Goal: Find specific page/section: Find specific page/section

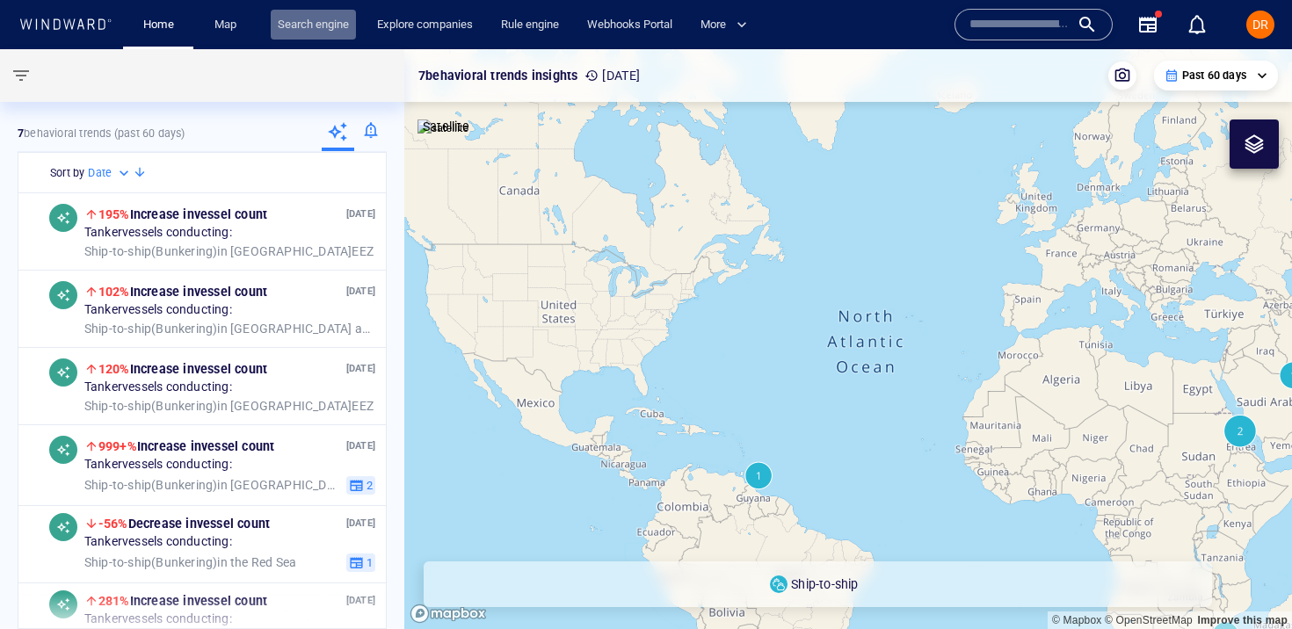
click at [299, 24] on link "Search engine" at bounding box center [313, 25] width 85 height 31
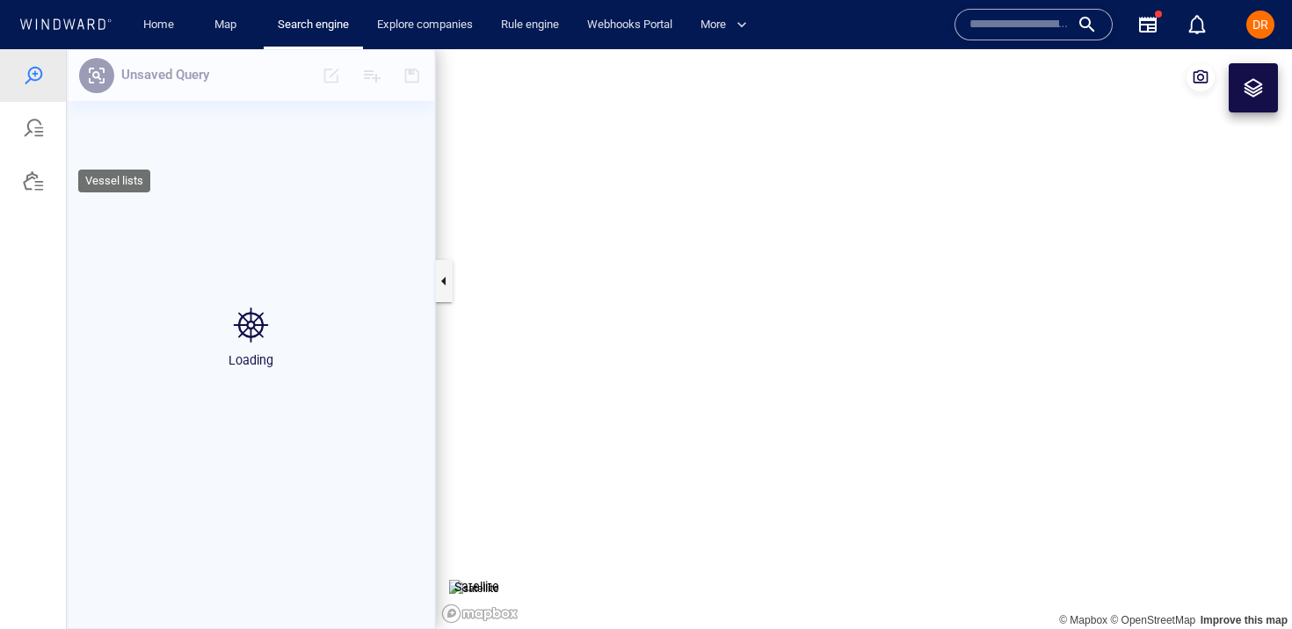
click at [34, 169] on div at bounding box center [33, 181] width 66 height 53
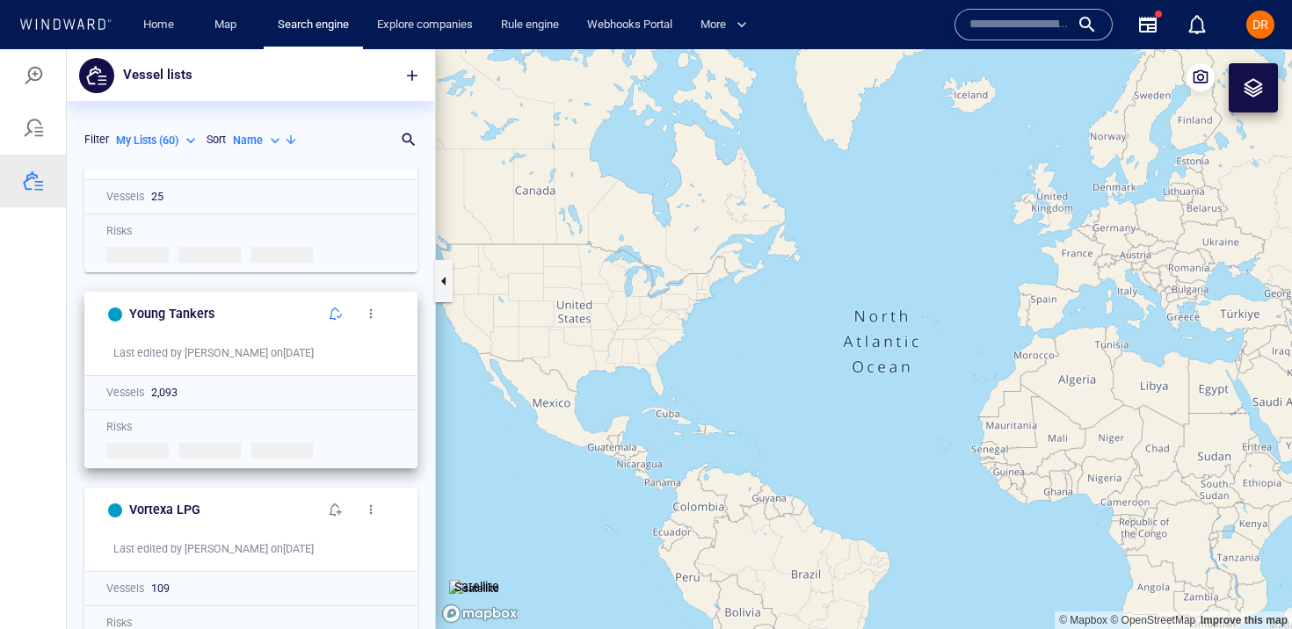
scroll to position [101, 0]
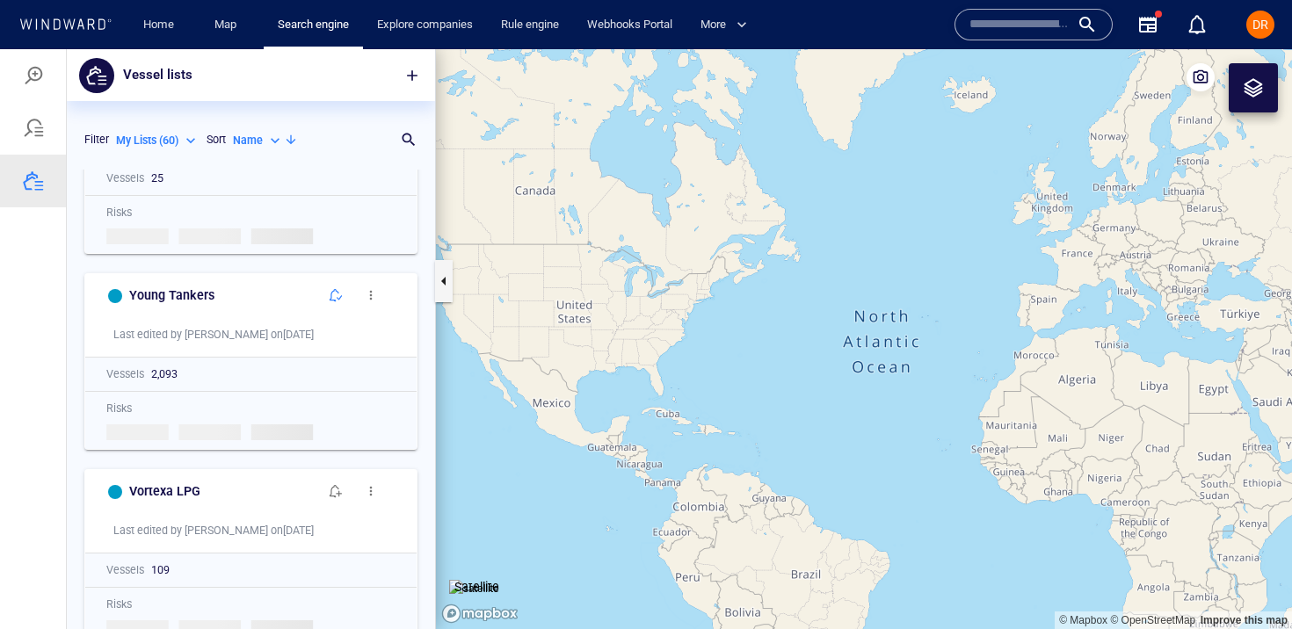
click at [148, 135] on p "My Lists ( 60 )" at bounding box center [147, 141] width 62 height 16
click at [166, 200] on p "My Lists ( 60 )" at bounding box center [161, 195] width 62 height 16
click at [1262, 23] on span "DR" at bounding box center [1261, 25] width 16 height 14
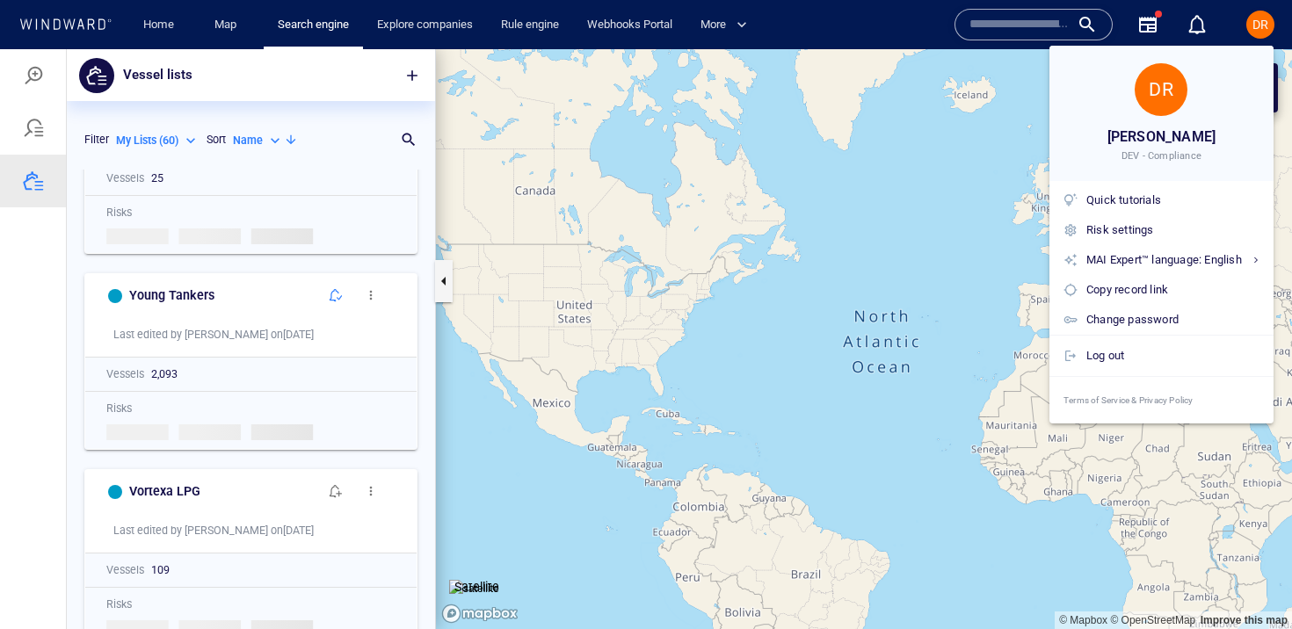
click at [1262, 24] on div at bounding box center [646, 314] width 1292 height 629
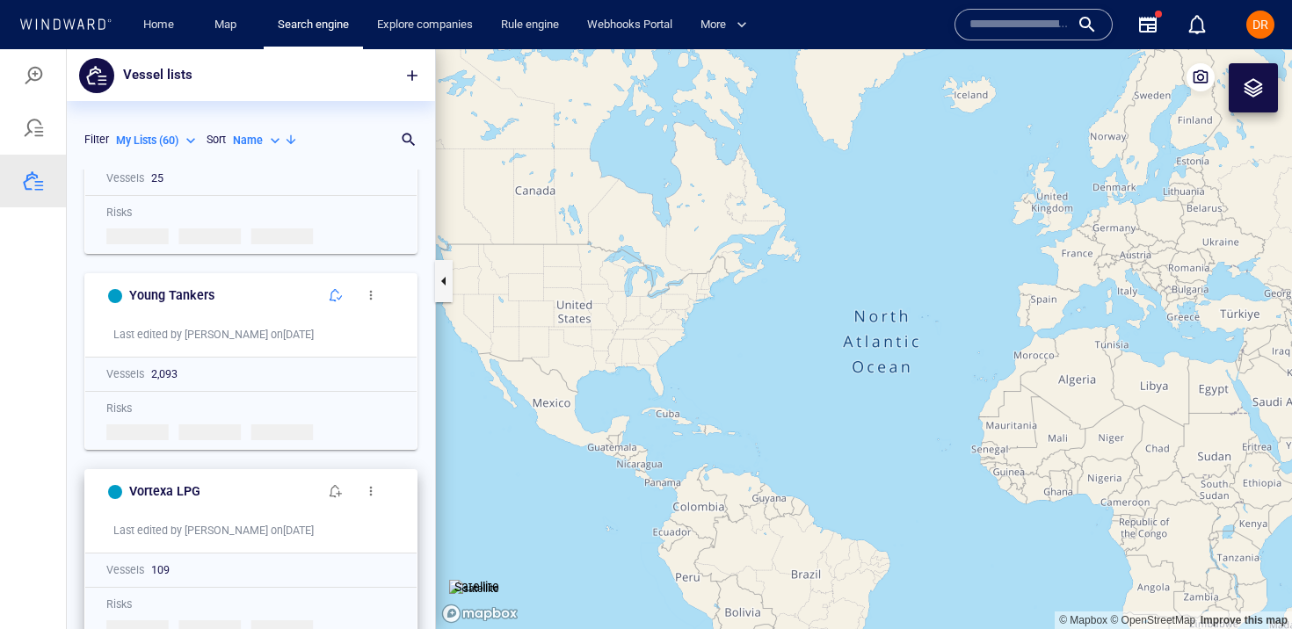
click at [334, 481] on button "button" at bounding box center [335, 491] width 35 height 35
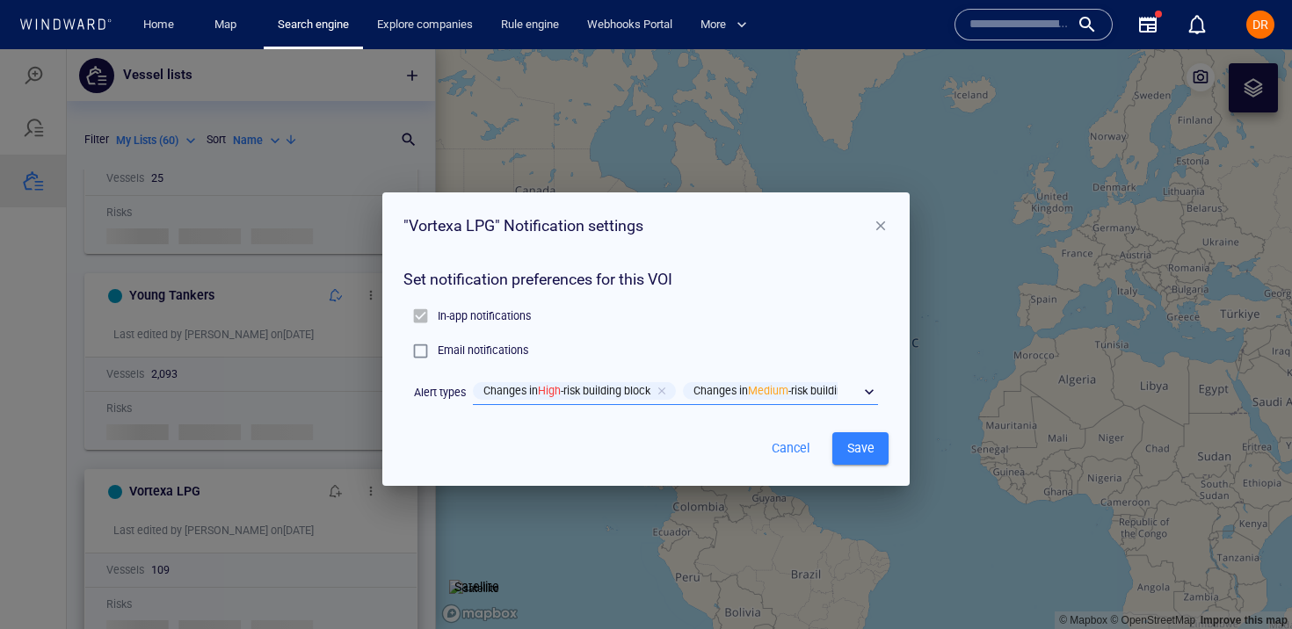
click at [874, 391] on div "​" at bounding box center [675, 392] width 405 height 26
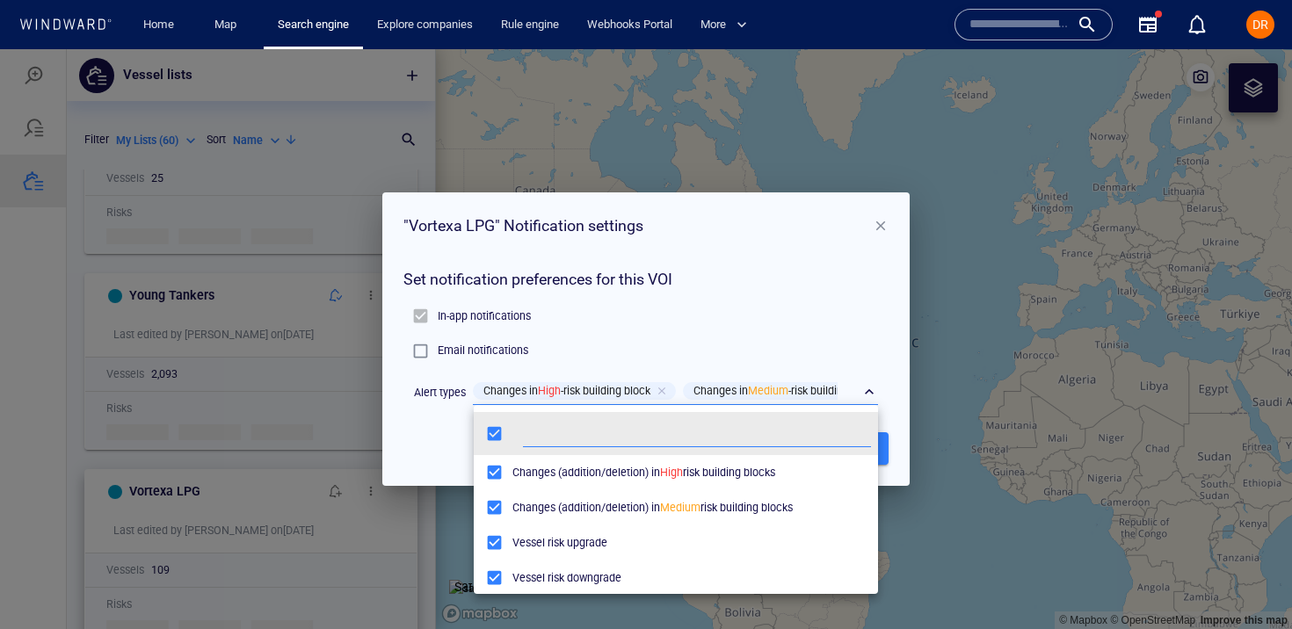
scroll to position [175, 404]
click at [874, 390] on div at bounding box center [646, 339] width 1292 height 580
